Goal: Task Accomplishment & Management: Manage account settings

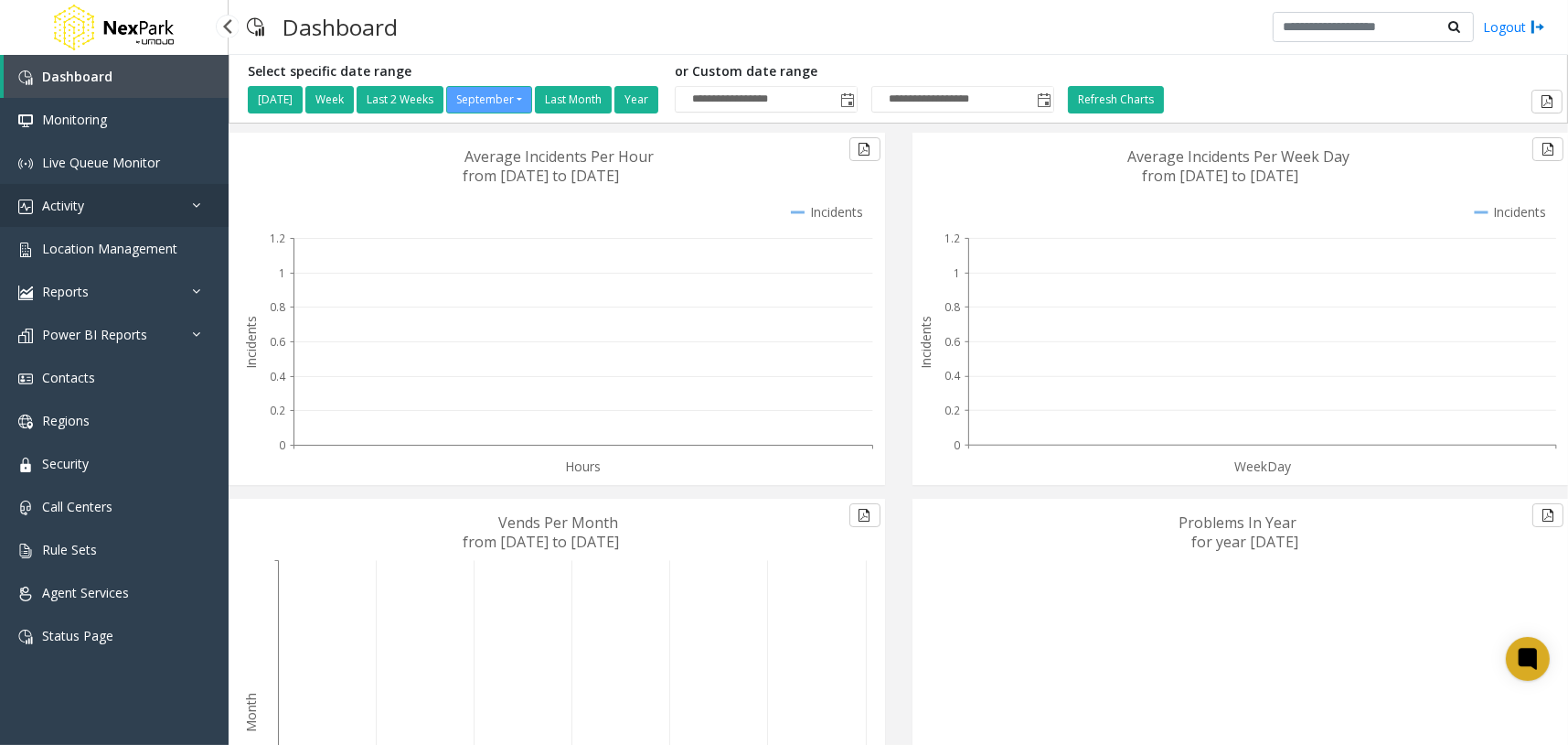
click at [201, 214] on link "Activity" at bounding box center [114, 204] width 229 height 43
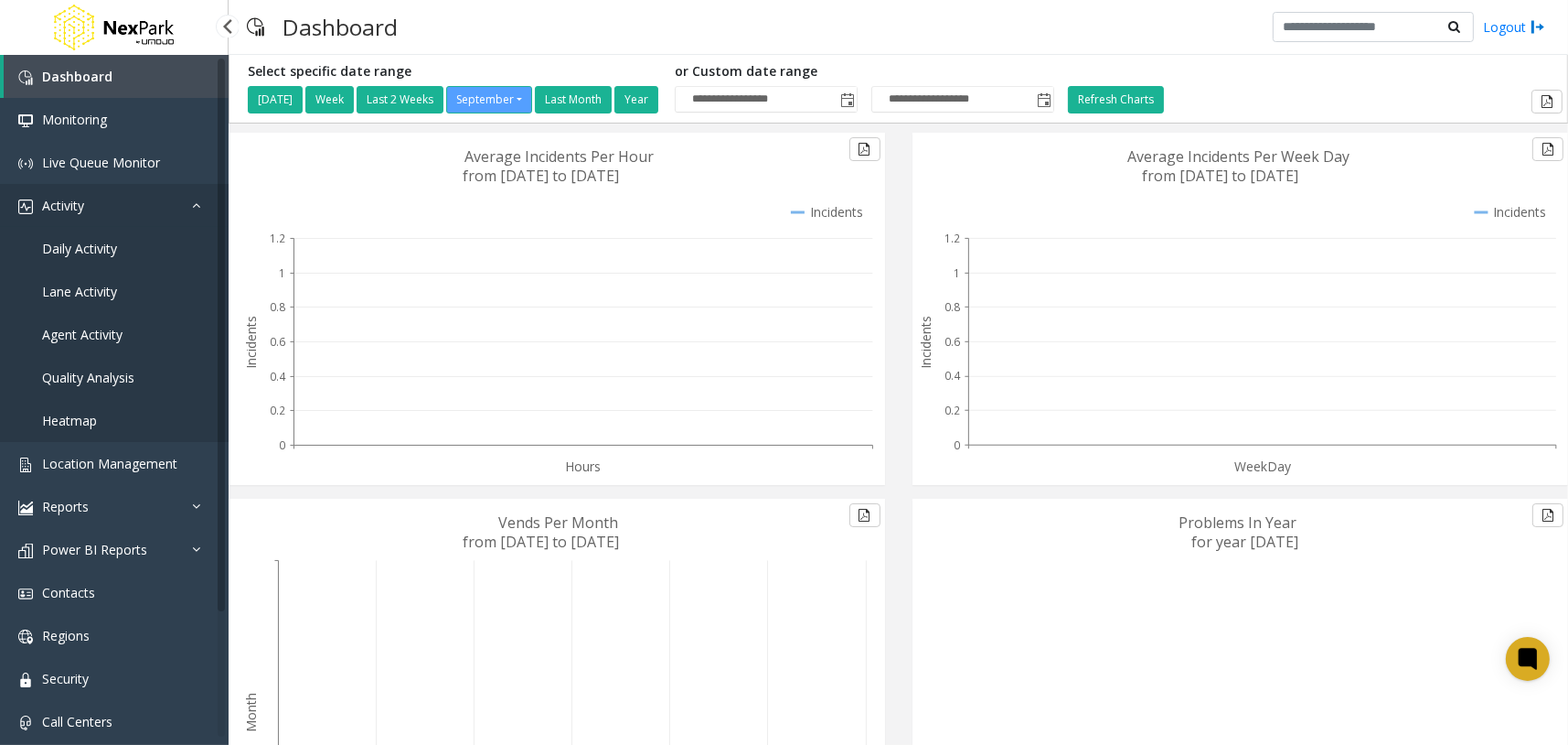
click at [196, 201] on icon at bounding box center [201, 204] width 18 height 13
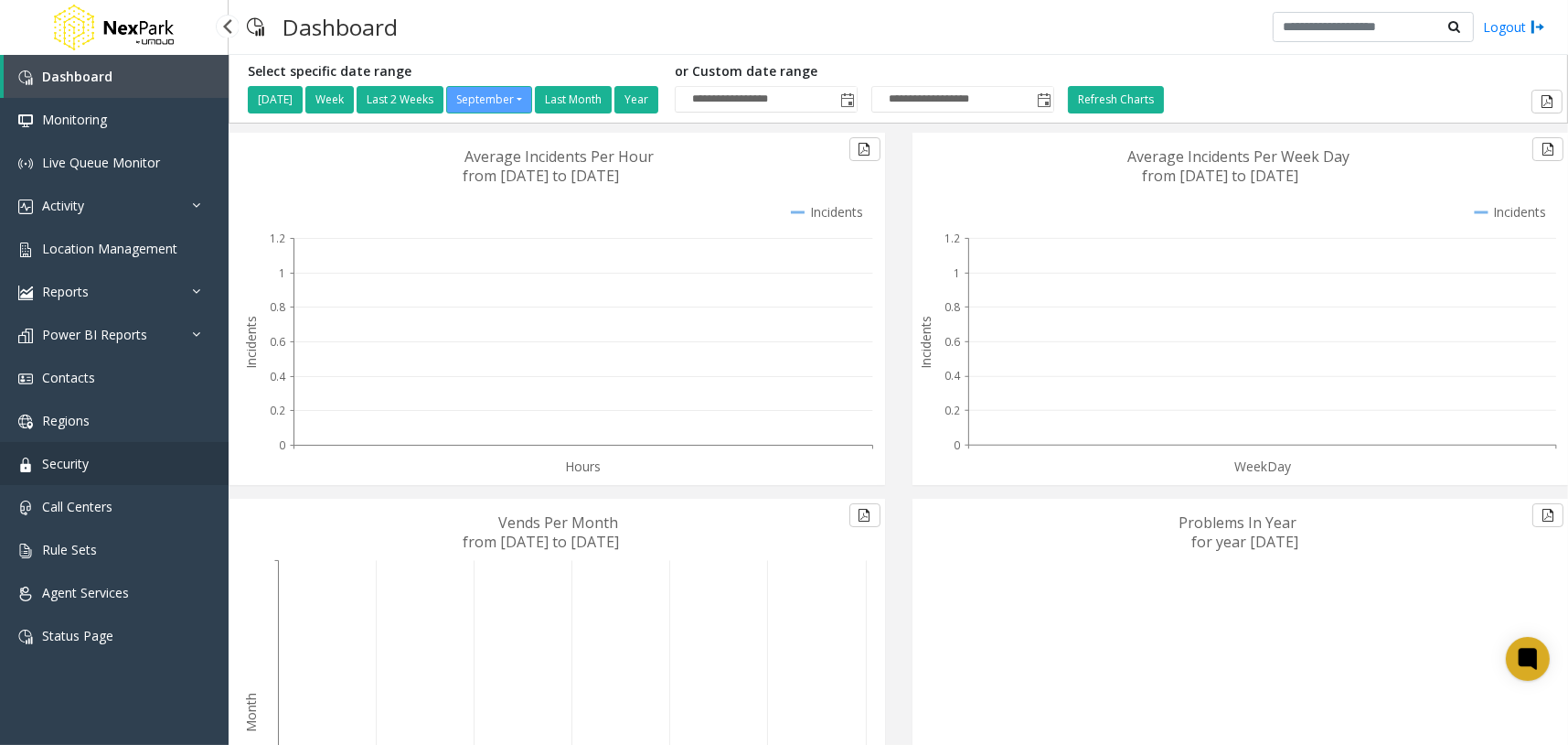
click at [141, 453] on link "Security" at bounding box center [114, 462] width 229 height 43
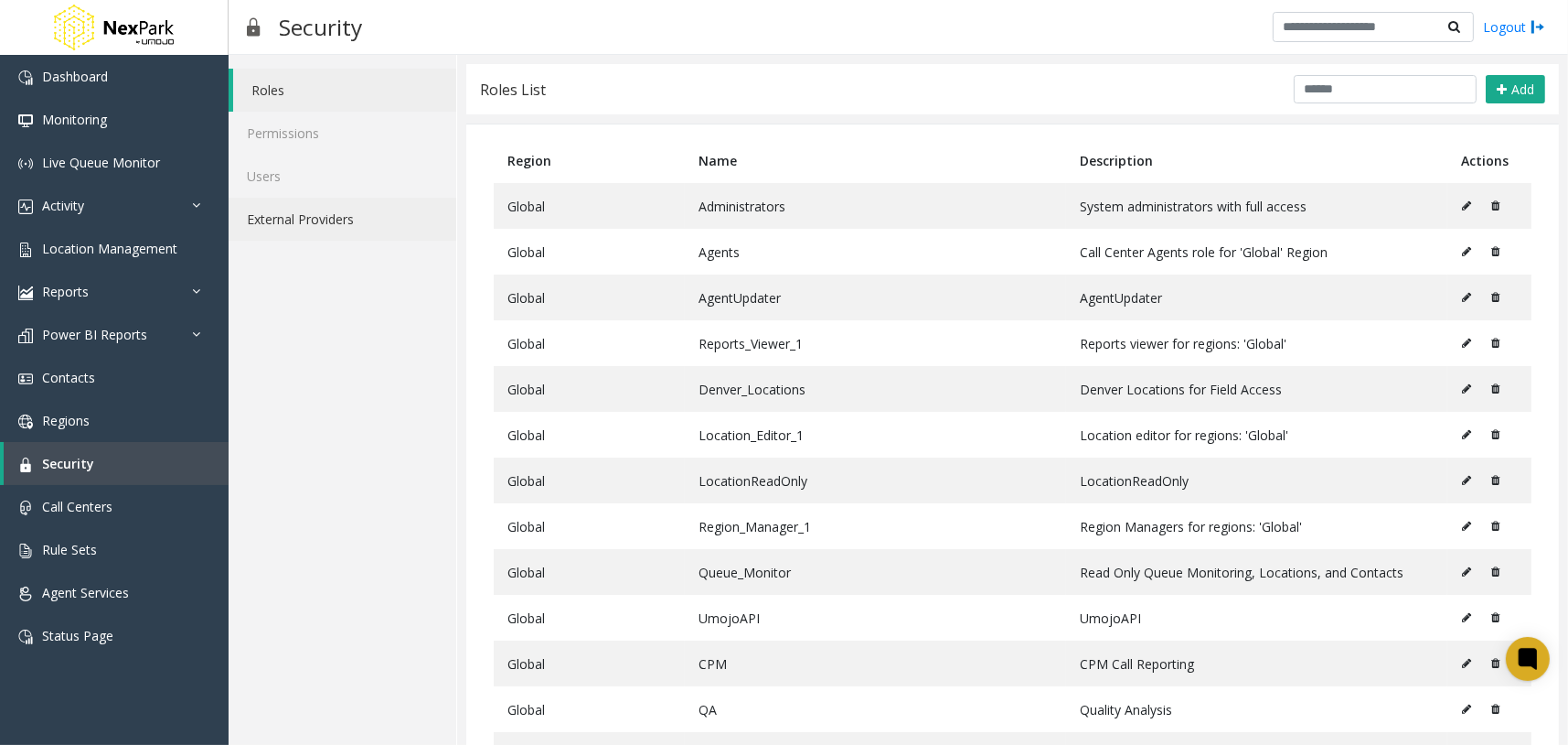
click at [345, 215] on link "External Providers" at bounding box center [343, 218] width 228 height 43
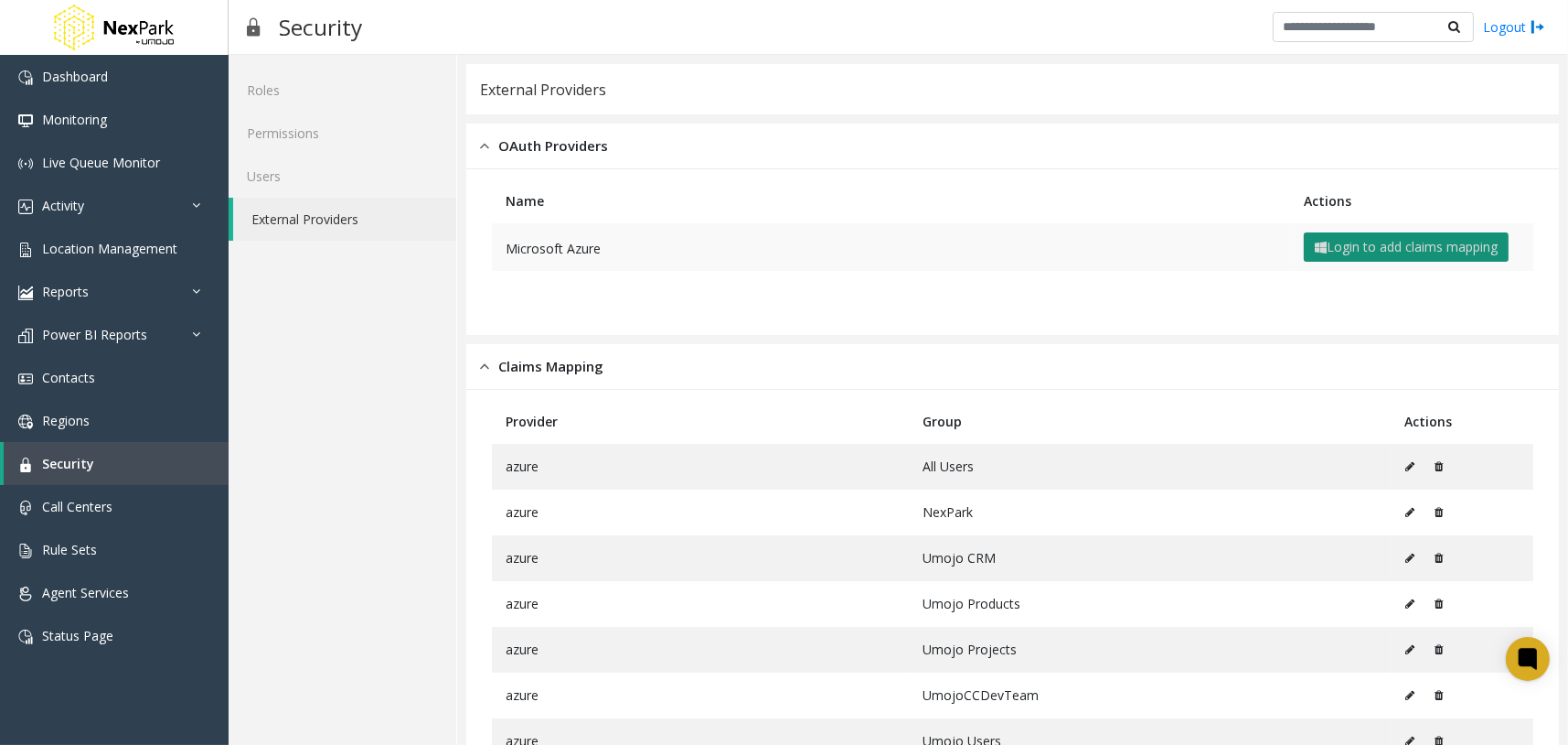
click at [1353, 248] on button "Login to add claims mapping" at bounding box center [1406, 247] width 205 height 30
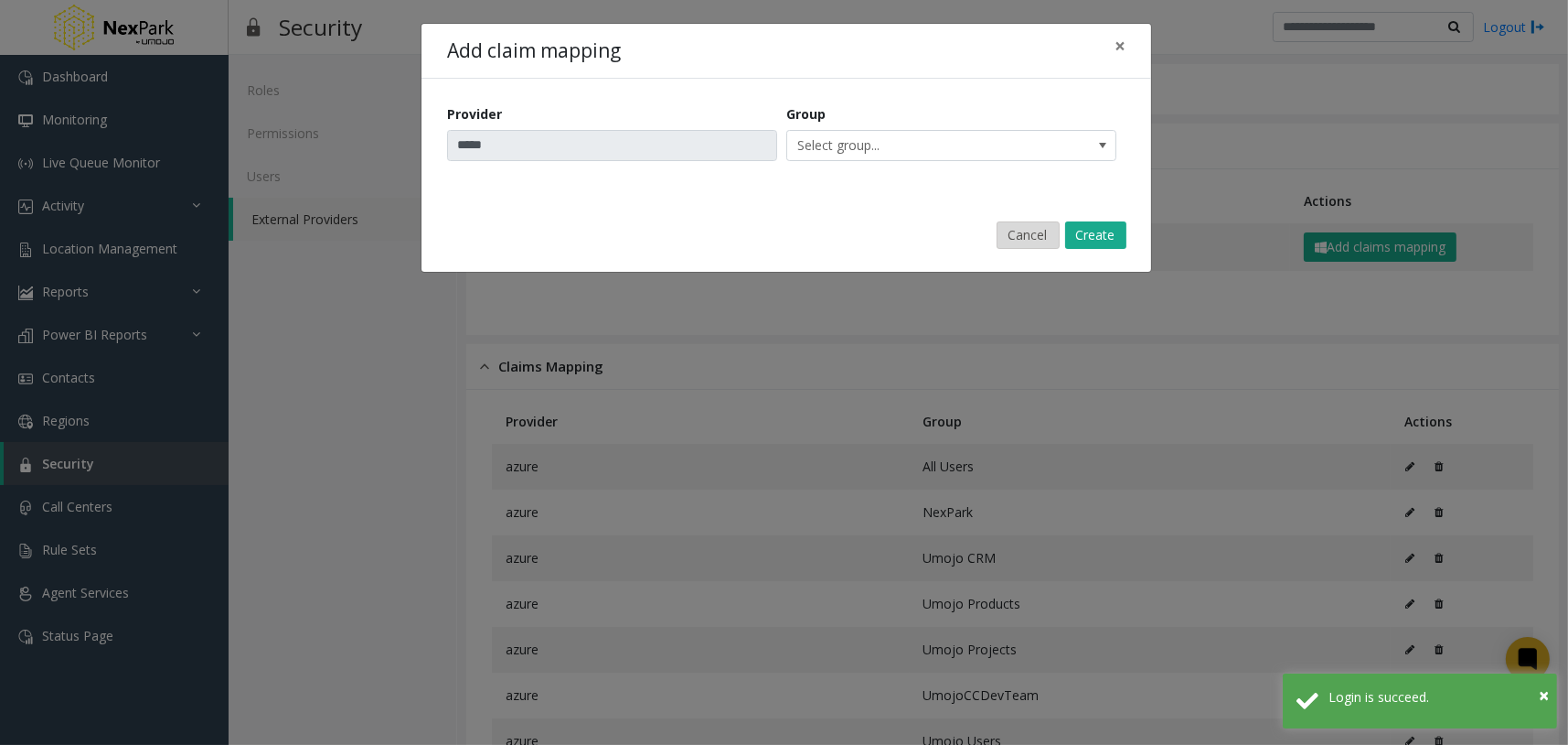
click at [1047, 225] on button "Cancel" at bounding box center [1028, 235] width 63 height 28
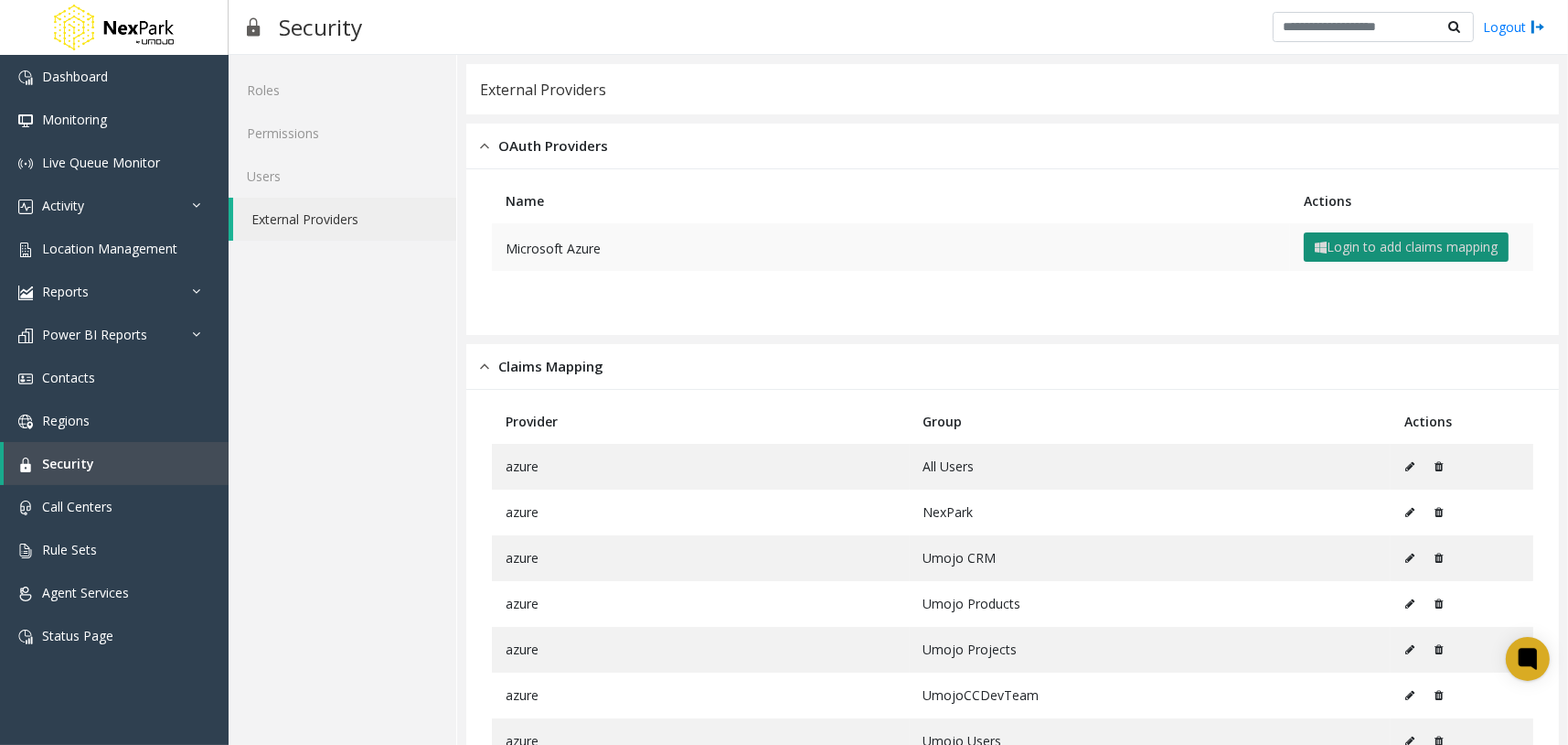
click at [1377, 243] on button "Login to add claims mapping" at bounding box center [1406, 247] width 205 height 30
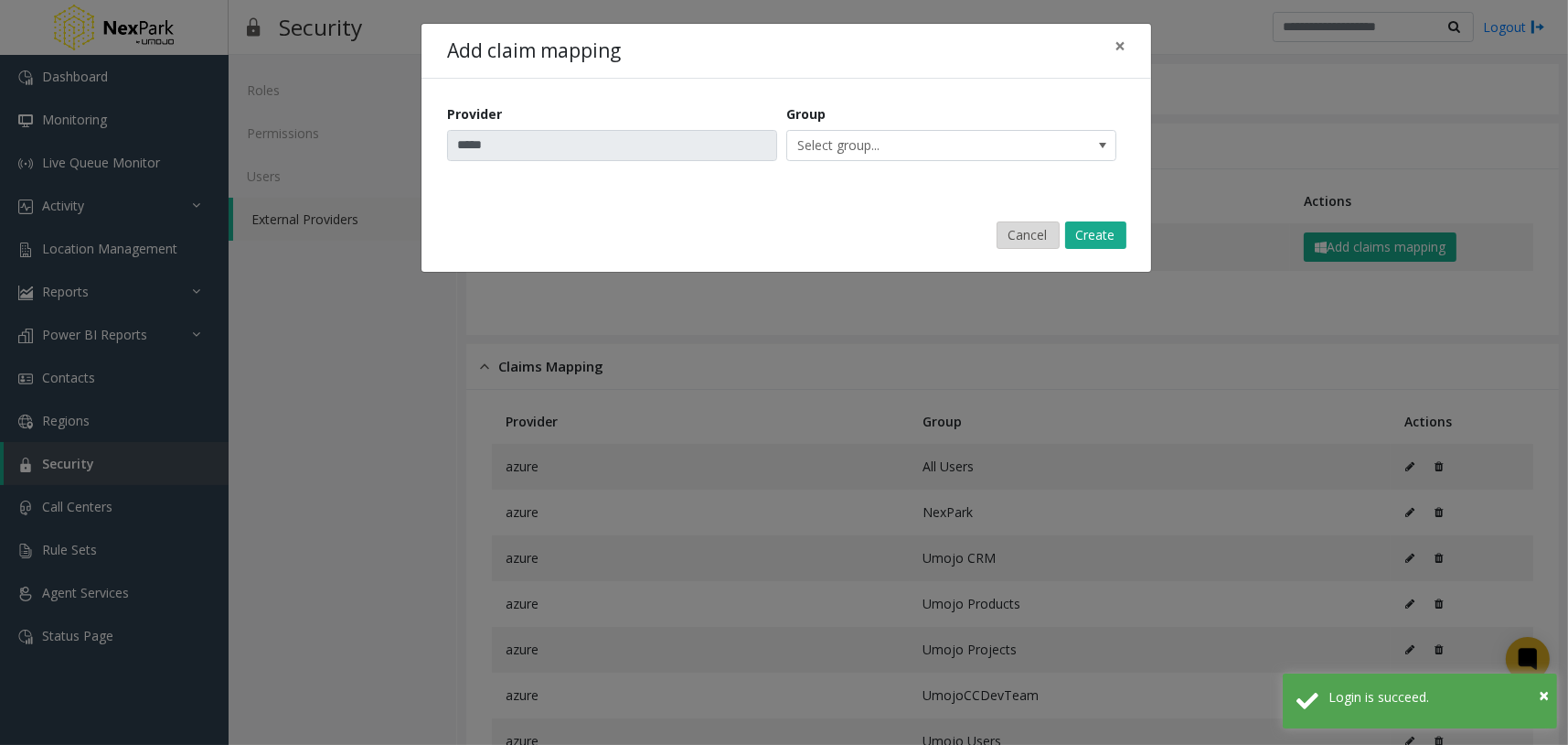
click at [1026, 237] on button "Cancel" at bounding box center [1028, 235] width 63 height 28
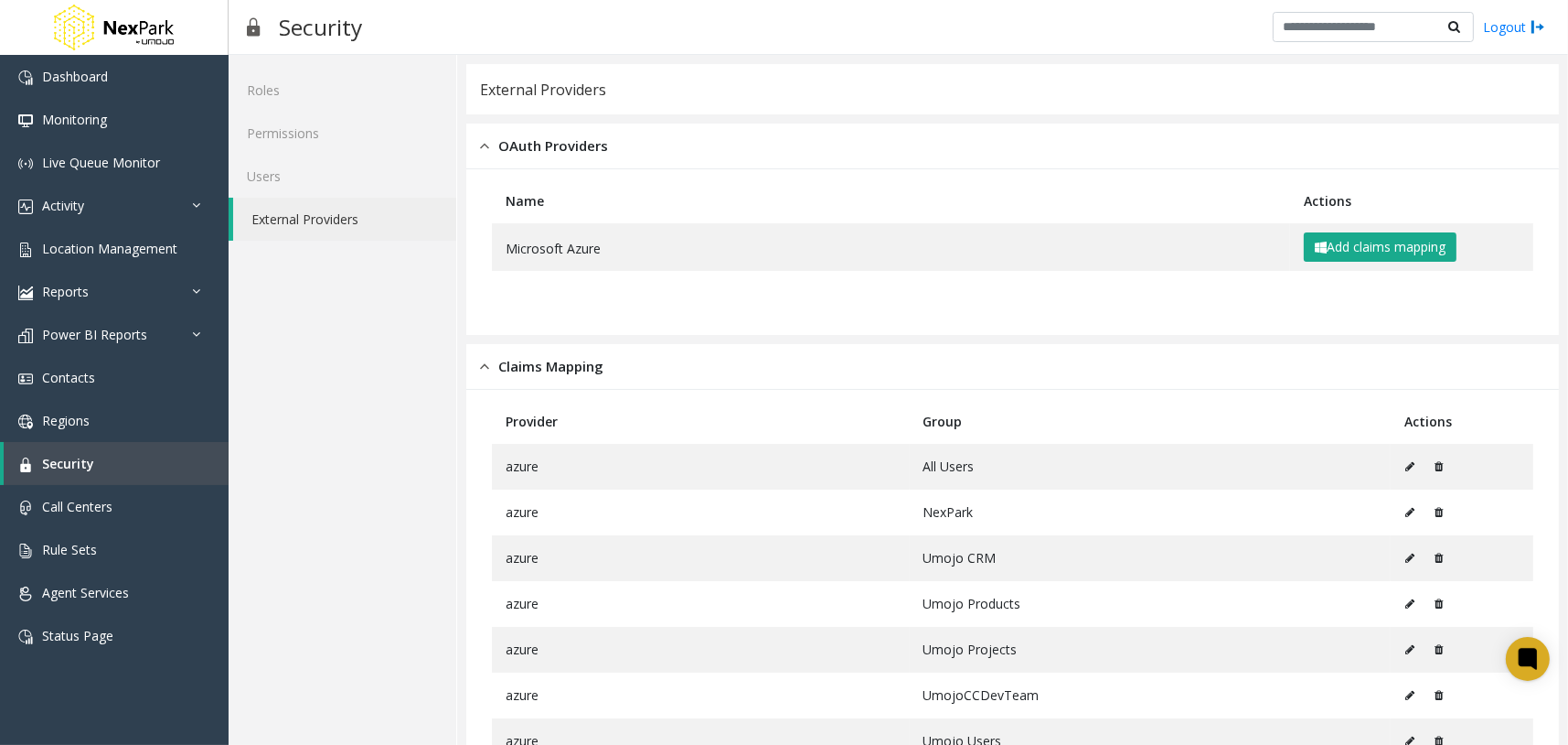
click at [665, 21] on div "Security Logout" at bounding box center [899, 27] width 1340 height 55
